Goal: Information Seeking & Learning: Learn about a topic

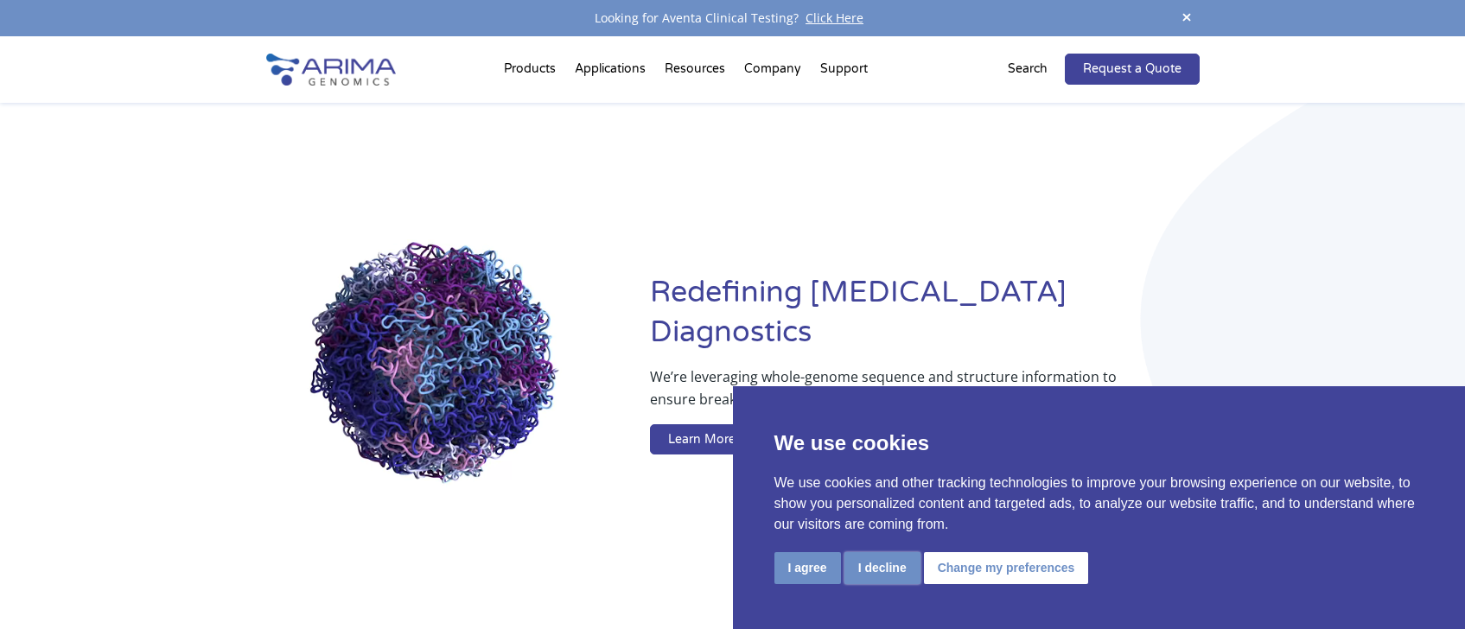
click at [885, 576] on button "I decline" at bounding box center [883, 568] width 76 height 32
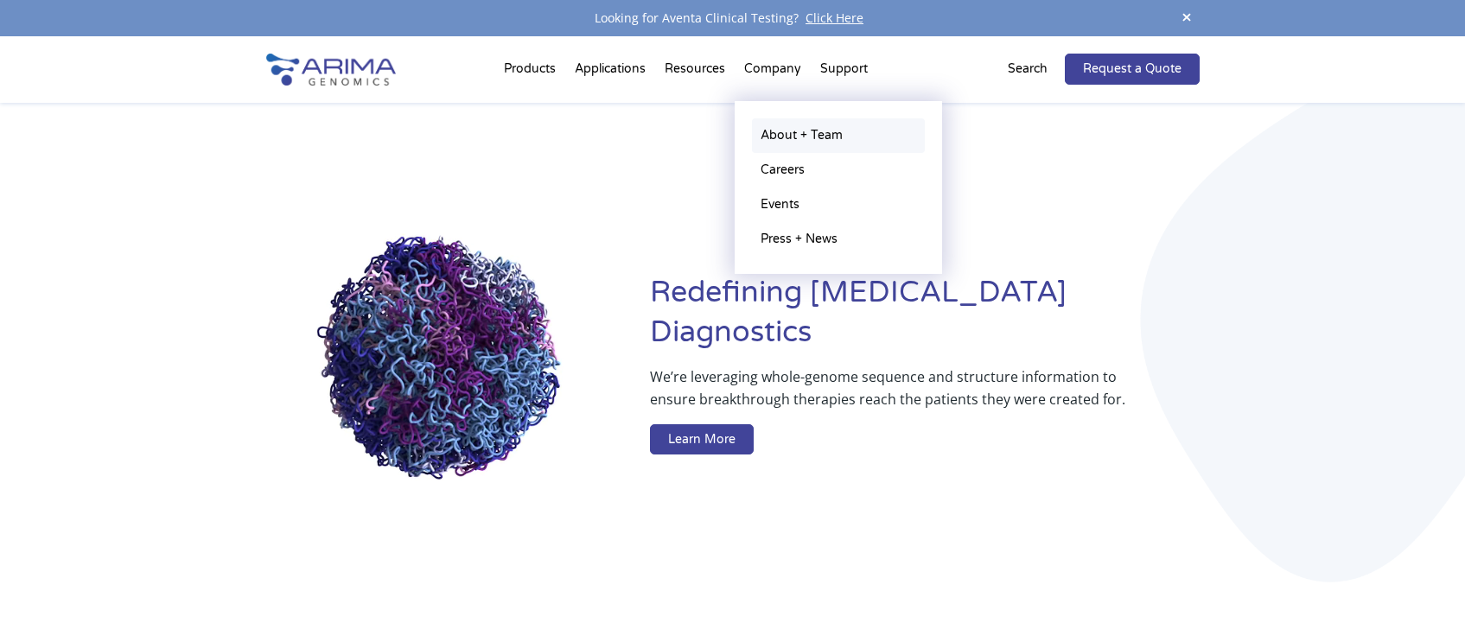
click at [785, 141] on link "About + Team" at bounding box center [838, 135] width 173 height 35
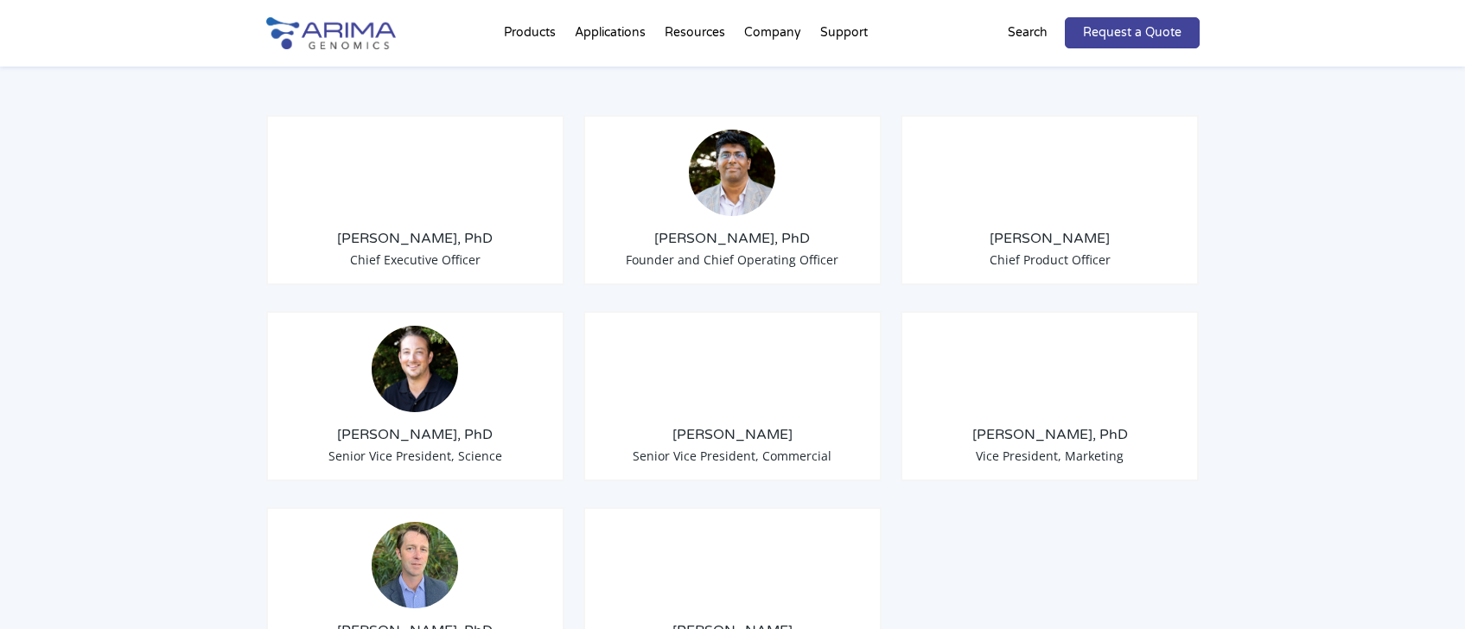
scroll to position [1380, 0]
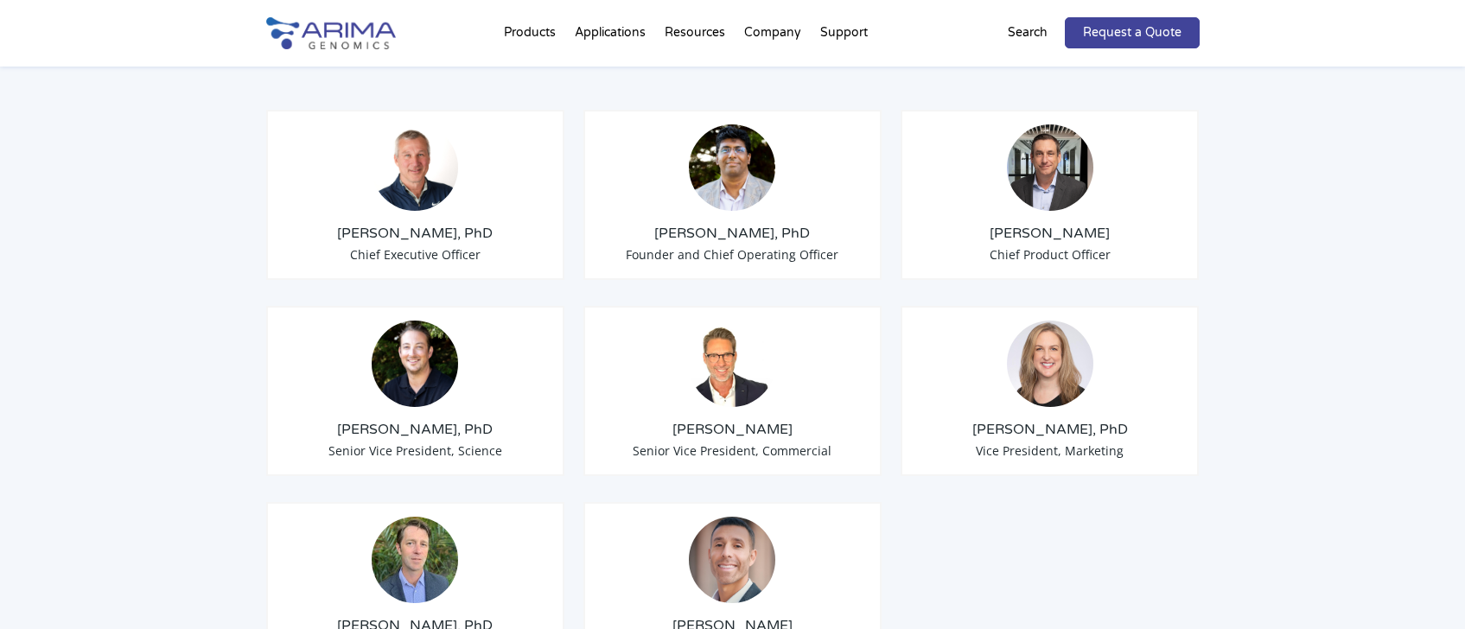
click at [1027, 246] on span "Chief Product Officer" at bounding box center [1050, 254] width 121 height 16
click at [1046, 163] on img at bounding box center [1050, 167] width 86 height 86
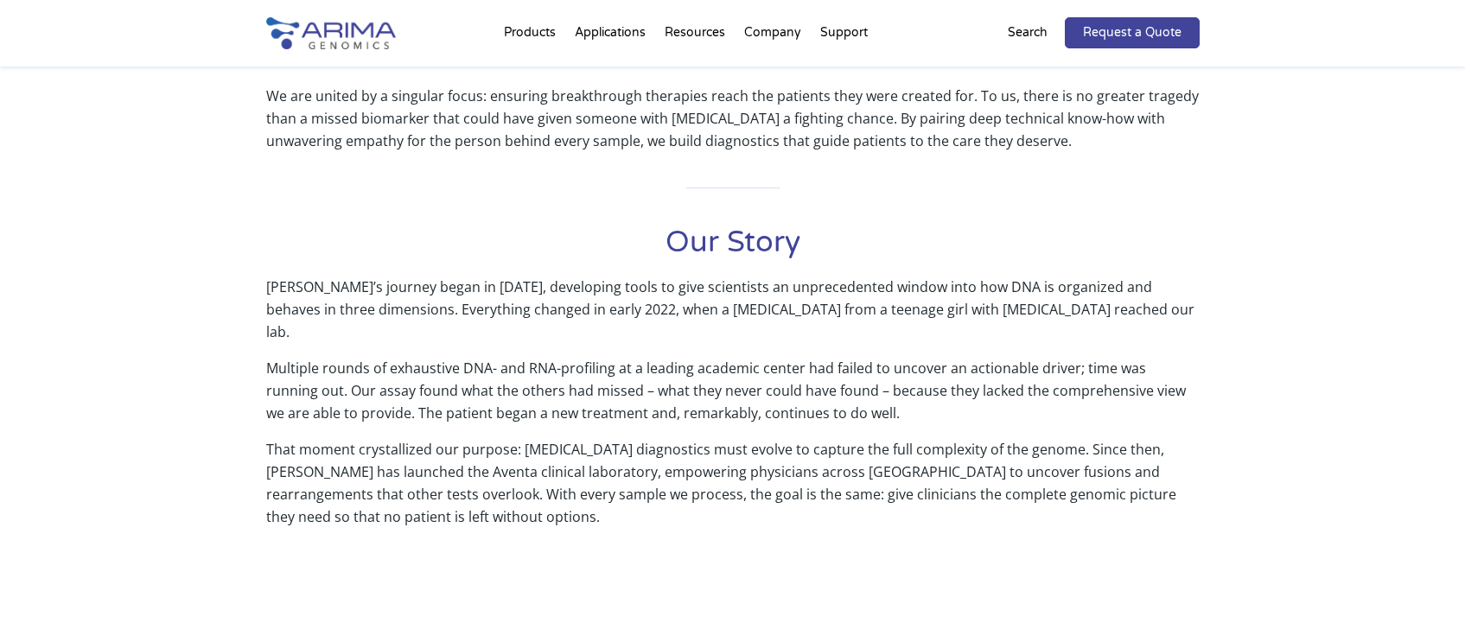
scroll to position [0, 0]
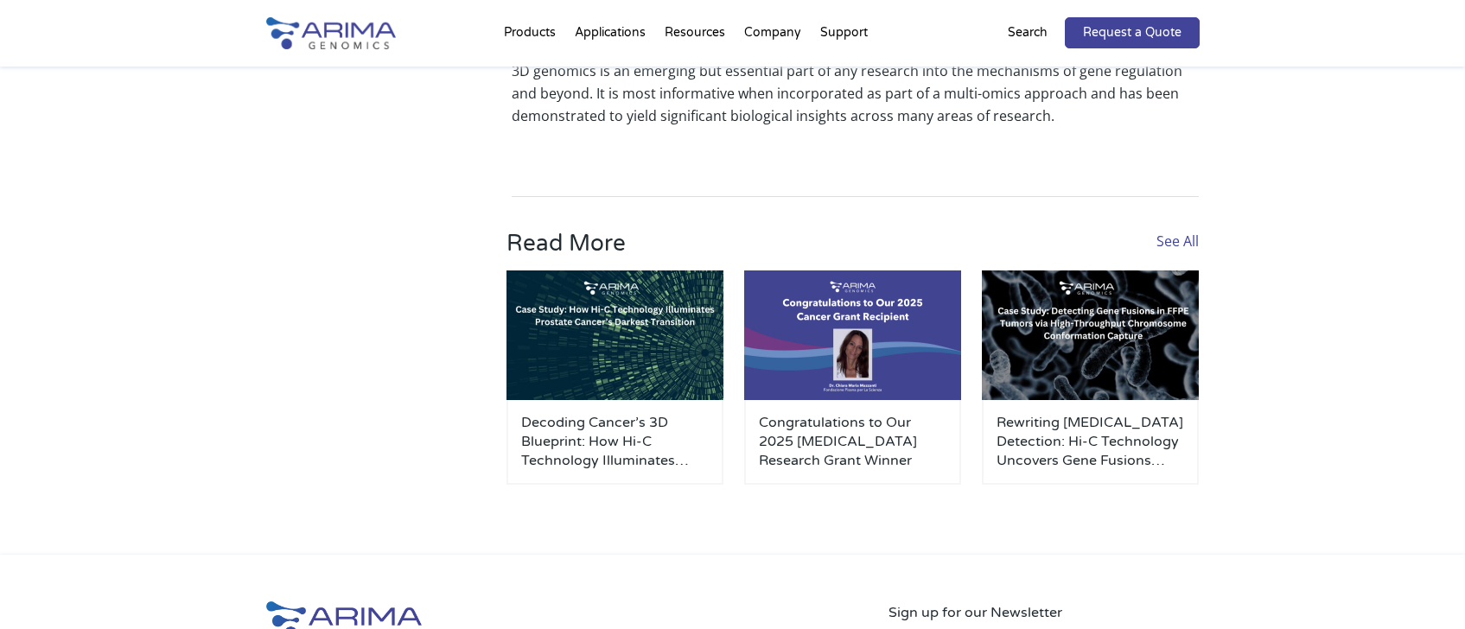
scroll to position [4702, 0]
